Goal: Entertainment & Leisure: Consume media (video, audio)

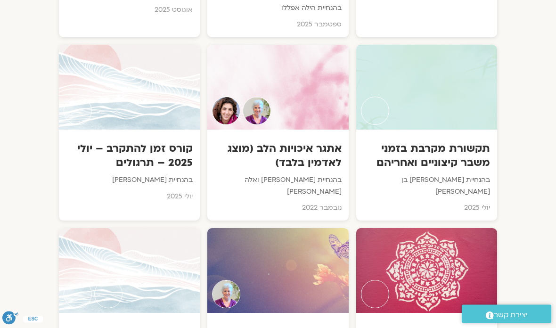
scroll to position [1671, 0]
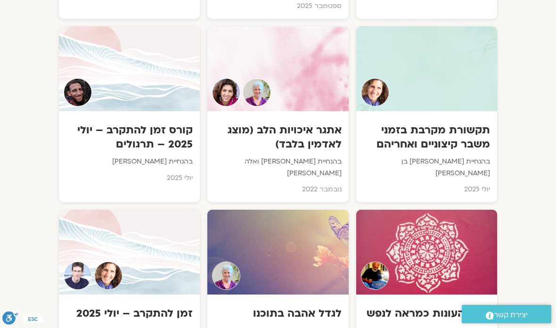
click at [145, 294] on div "זמן להתקרב – יולי 2025 בהנחיית שאנייה כהן בן חיים וערן טייכר יולי 2025" at bounding box center [129, 332] width 141 height 77
click at [153, 306] on h3 "זמן להתקרב – יולי 2025" at bounding box center [129, 313] width 127 height 14
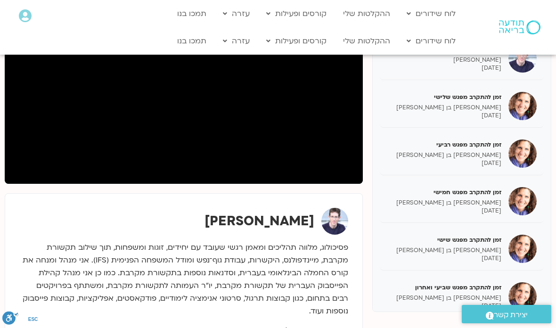
scroll to position [164, 0]
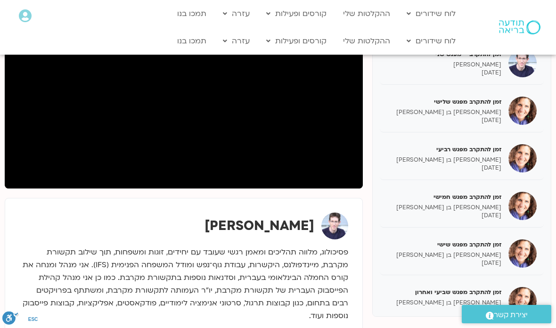
click at [475, 122] on p "[DATE]" at bounding box center [444, 120] width 114 height 8
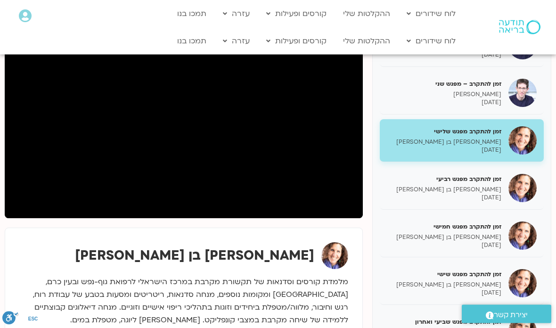
scroll to position [131, 0]
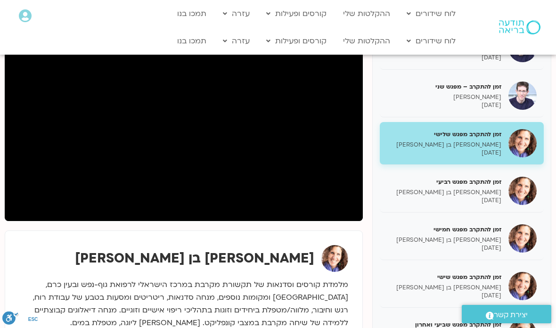
click at [467, 101] on p "[DATE]" at bounding box center [444, 105] width 114 height 8
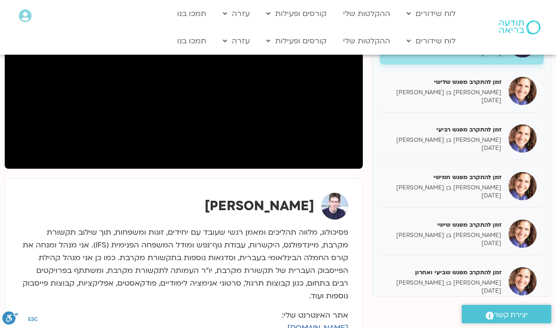
scroll to position [175, 0]
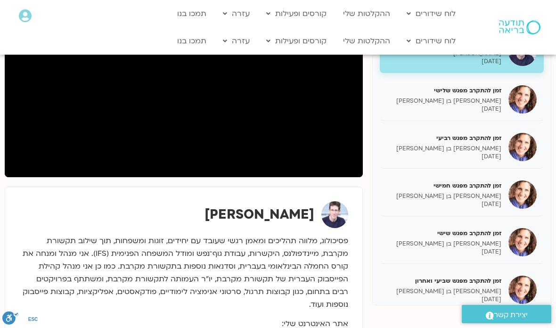
click at [479, 195] on p "[PERSON_NAME] בן [PERSON_NAME]" at bounding box center [444, 196] width 114 height 8
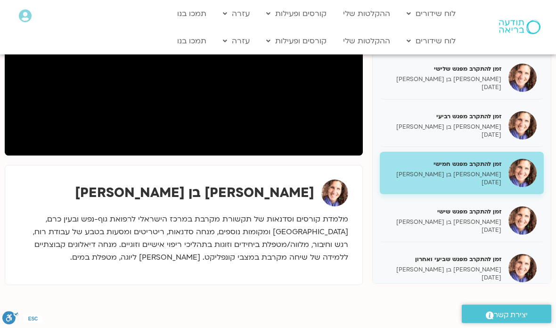
scroll to position [197, 0]
click at [463, 130] on p "[PERSON_NAME] בן [PERSON_NAME]" at bounding box center [444, 127] width 114 height 8
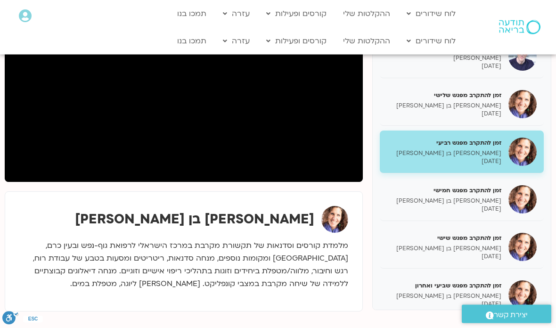
scroll to position [169, 0]
